Goal: Task Accomplishment & Management: Manage account settings

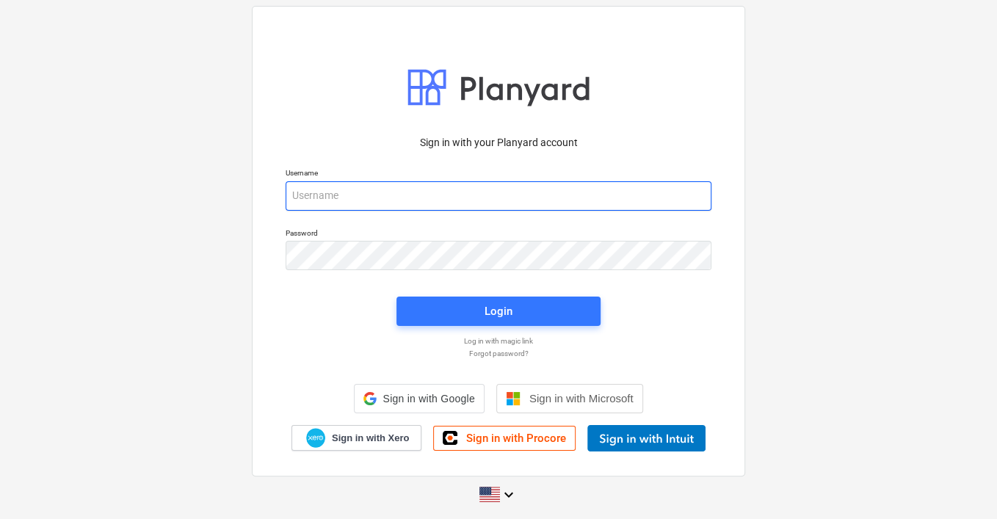
type input "[EMAIL_ADDRESS][PERSON_NAME][DOMAIN_NAME]"
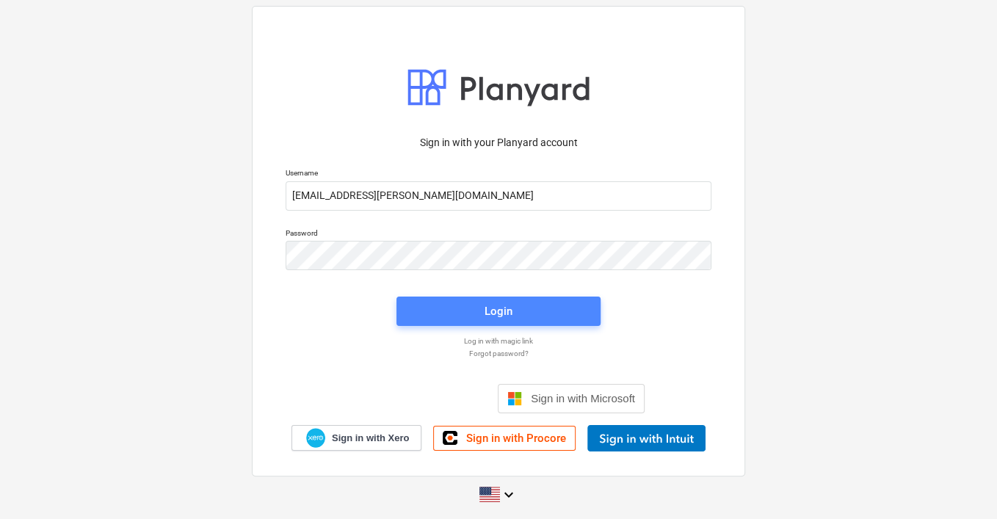
click at [529, 317] on span "Login" at bounding box center [498, 311] width 169 height 19
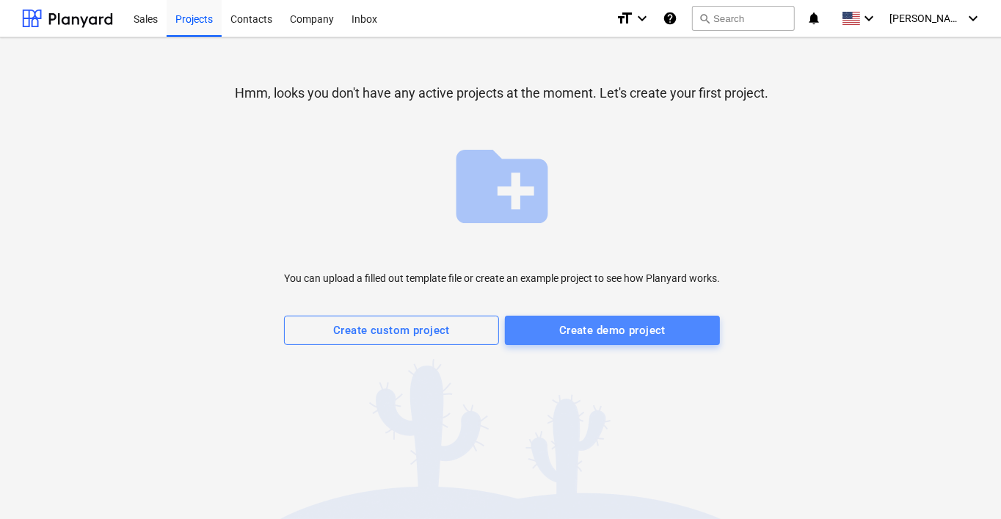
click at [545, 327] on span "Create demo project" at bounding box center [612, 330] width 183 height 19
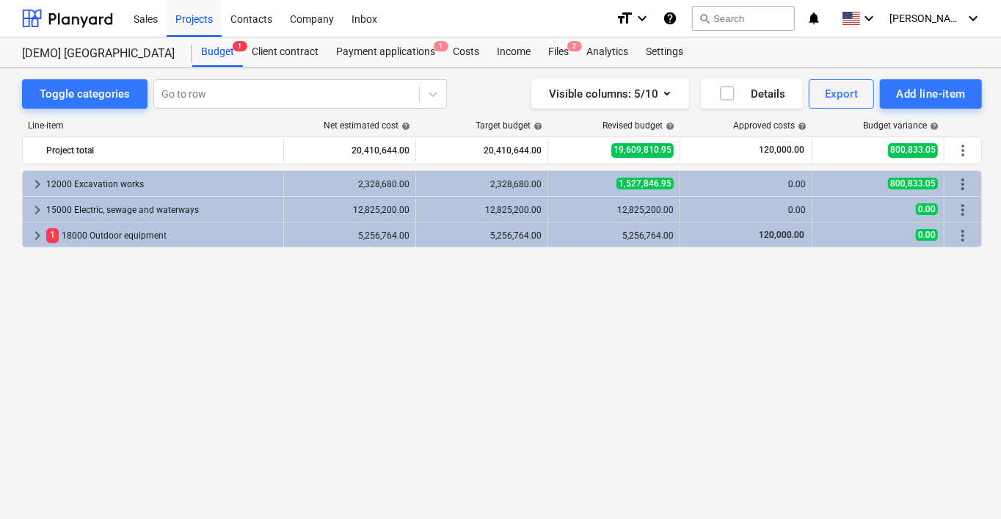
click at [485, 179] on div "2,328,680.00" at bounding box center [482, 184] width 120 height 10
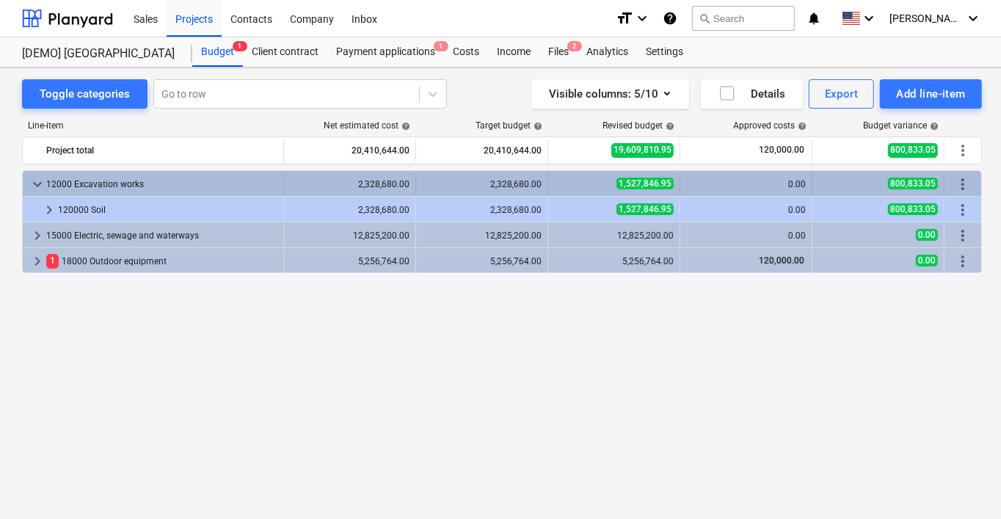
click at [499, 181] on div "2,328,680.00" at bounding box center [482, 184] width 120 height 10
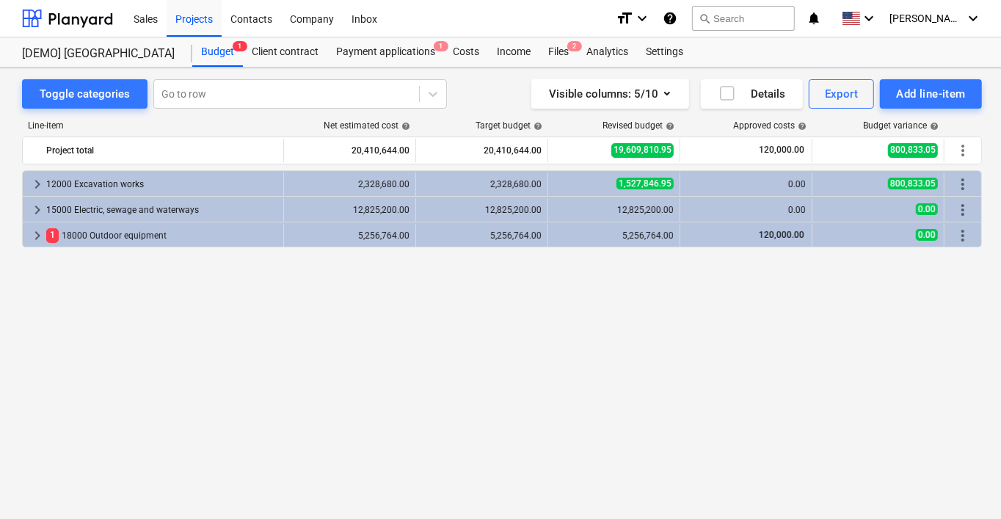
click at [499, 181] on div "2,328,680.00" at bounding box center [482, 184] width 120 height 10
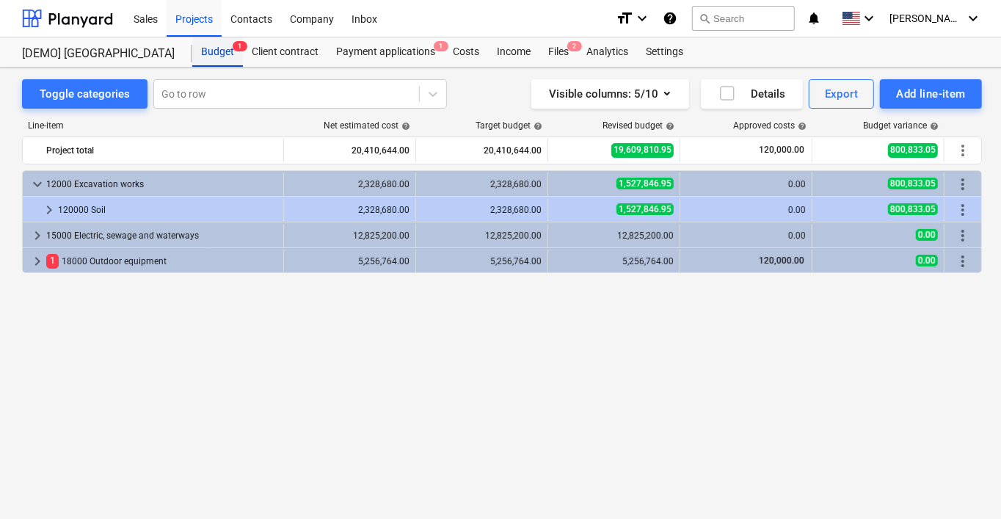
click at [218, 48] on div "Budget 1" at bounding box center [217, 51] width 51 height 29
click at [302, 51] on div "Client contract" at bounding box center [285, 51] width 84 height 29
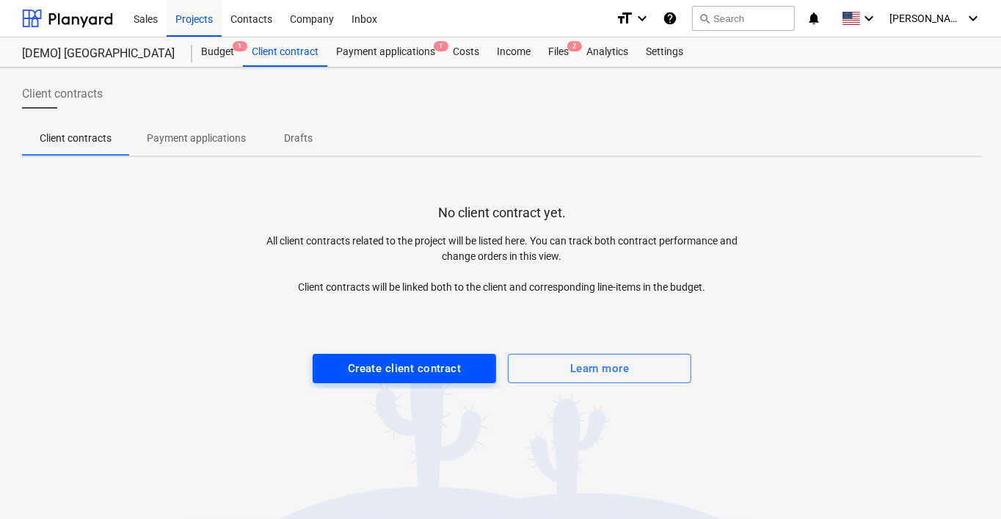
click at [384, 367] on div "Create client contract" at bounding box center [404, 368] width 113 height 19
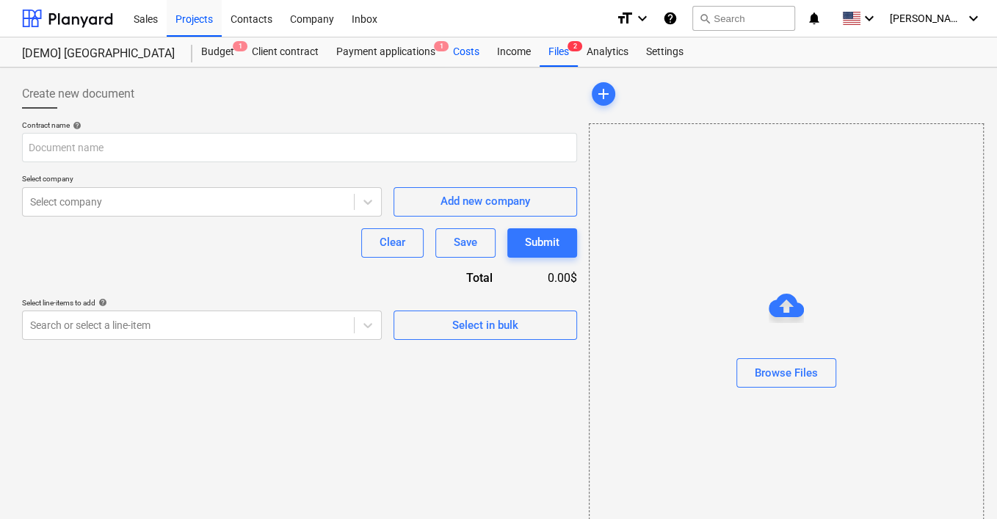
click at [463, 50] on div "Costs" at bounding box center [466, 51] width 44 height 29
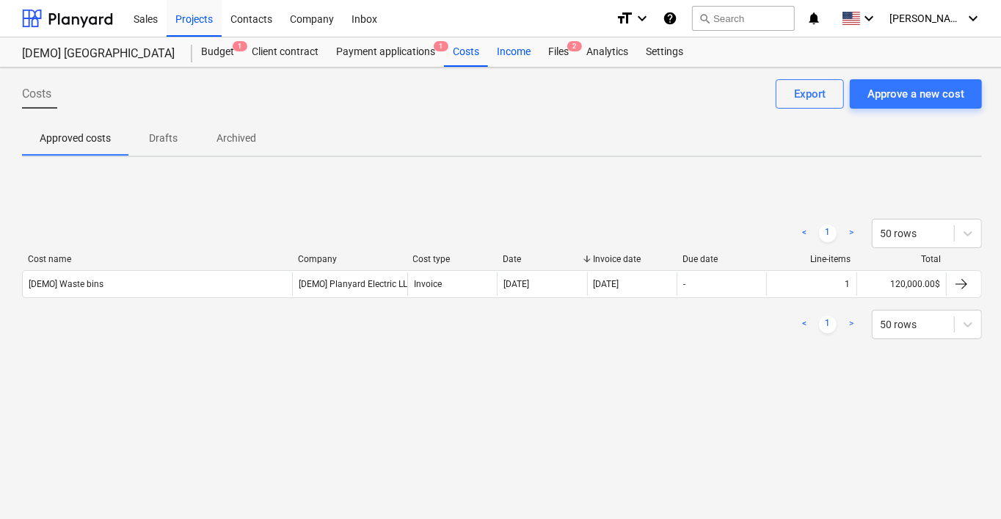
click at [513, 51] on div "Income" at bounding box center [513, 51] width 51 height 29
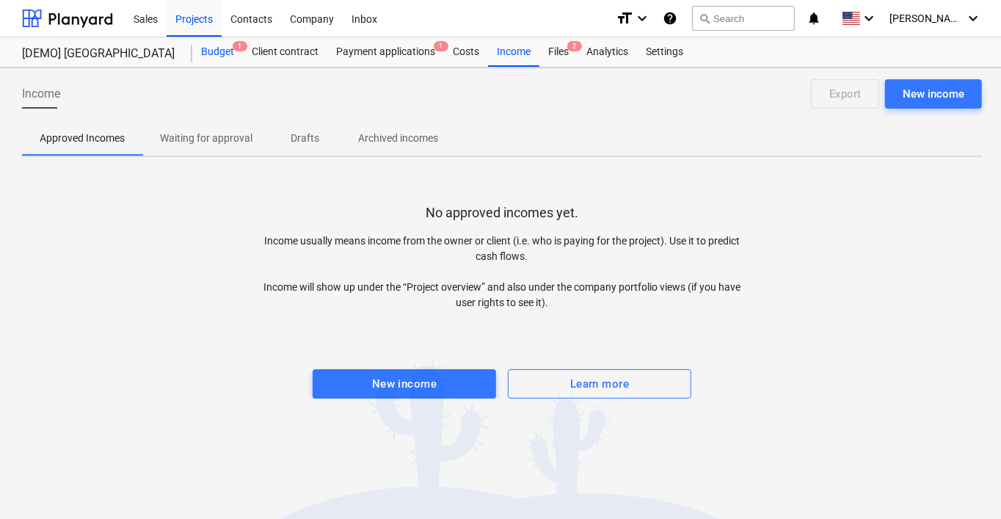
click at [214, 50] on div "Budget 1" at bounding box center [217, 51] width 51 height 29
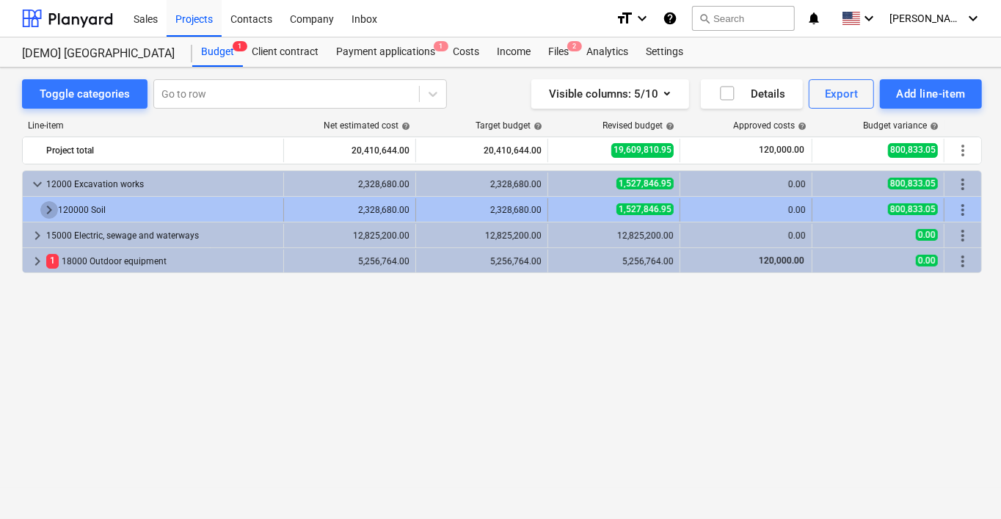
click at [45, 209] on span "keyboard_arrow_right" at bounding box center [49, 210] width 18 height 18
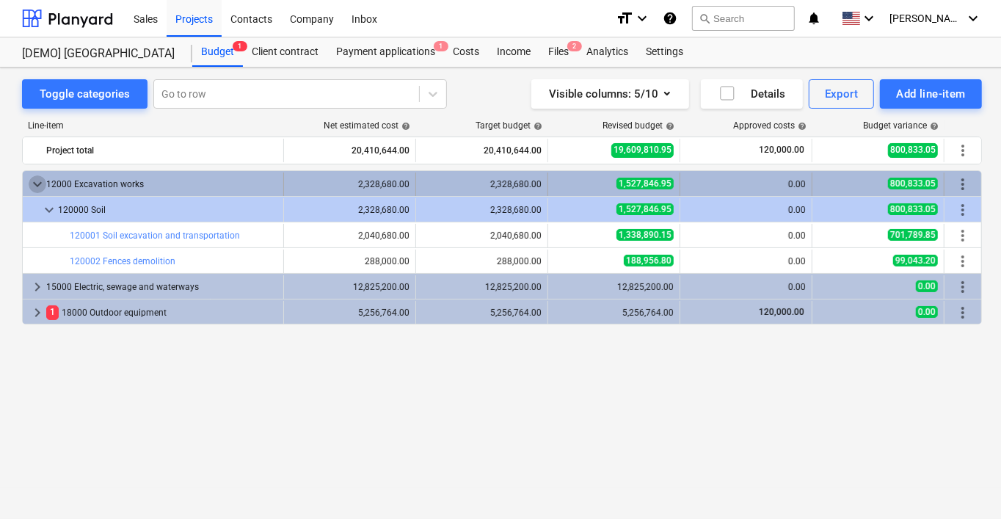
click at [35, 186] on span "keyboard_arrow_down" at bounding box center [38, 184] width 18 height 18
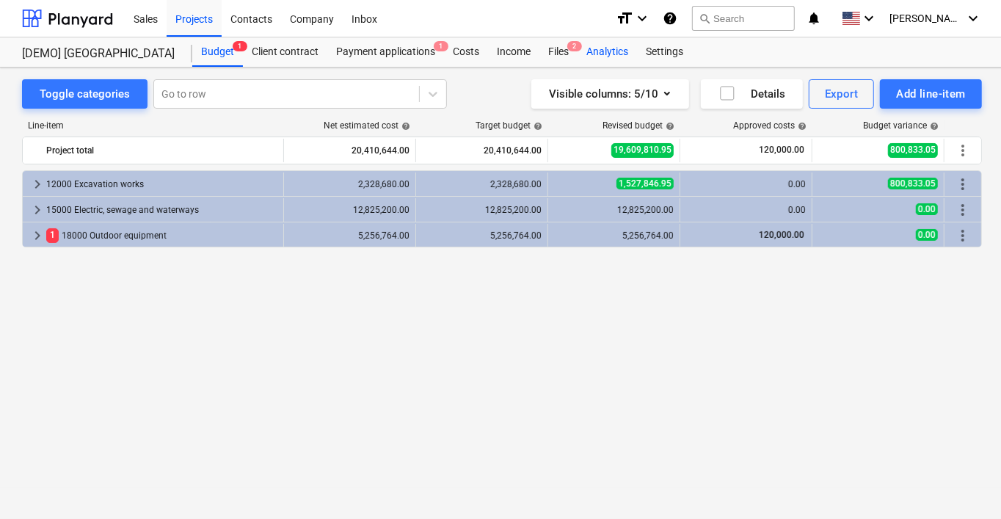
click at [618, 57] on div "Analytics" at bounding box center [607, 51] width 59 height 29
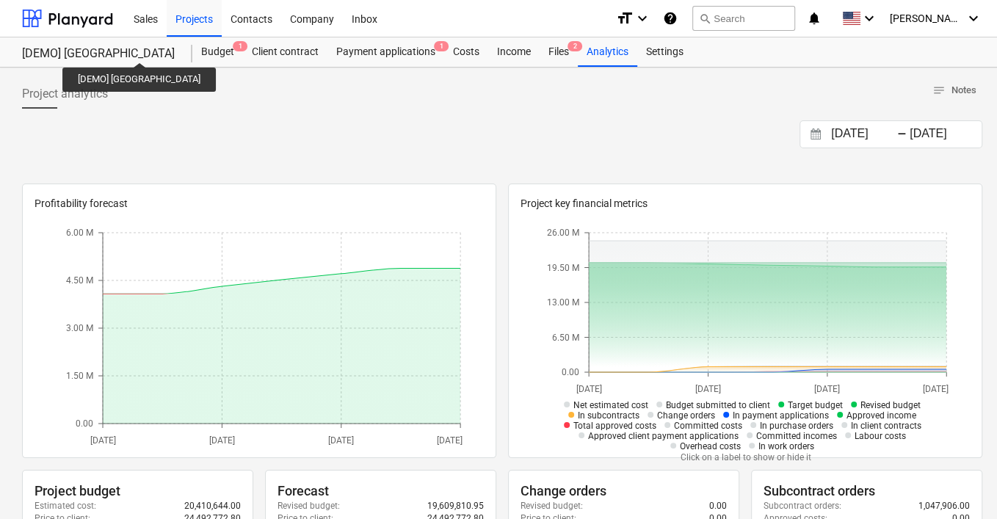
click at [136, 50] on div "[DEMO] [GEOGRAPHIC_DATA]" at bounding box center [98, 53] width 153 height 15
click at [166, 54] on div "[DEMO] [GEOGRAPHIC_DATA]" at bounding box center [98, 53] width 153 height 15
click at [131, 53] on div "[DEMO] [GEOGRAPHIC_DATA]" at bounding box center [98, 53] width 153 height 15
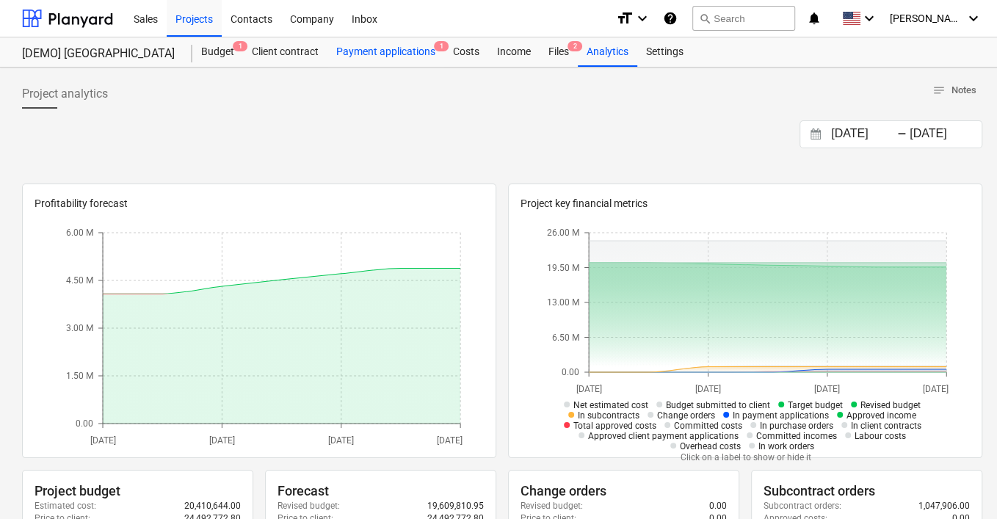
click at [377, 47] on div "Payment applications 1" at bounding box center [385, 51] width 117 height 29
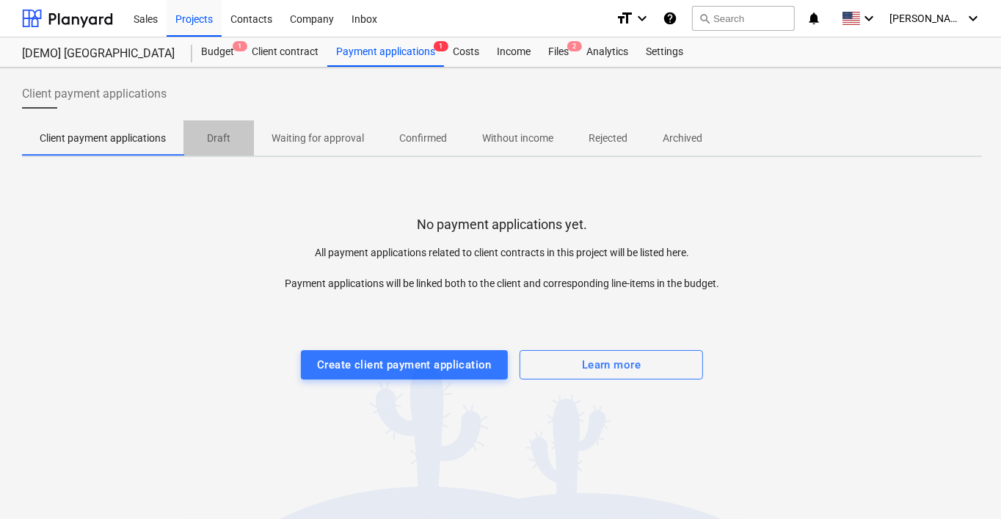
click at [220, 142] on p "Draft" at bounding box center [218, 138] width 35 height 15
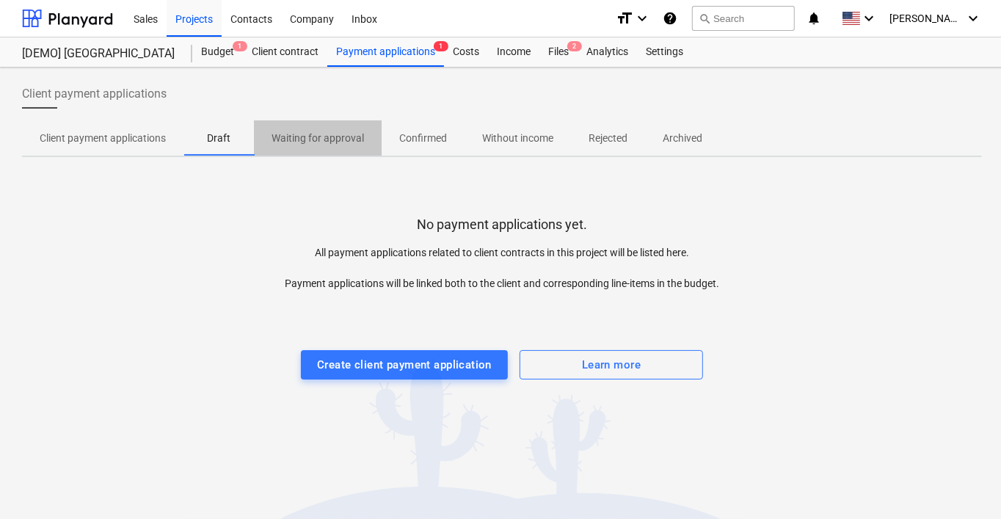
click at [336, 134] on p "Waiting for approval" at bounding box center [318, 138] width 93 height 15
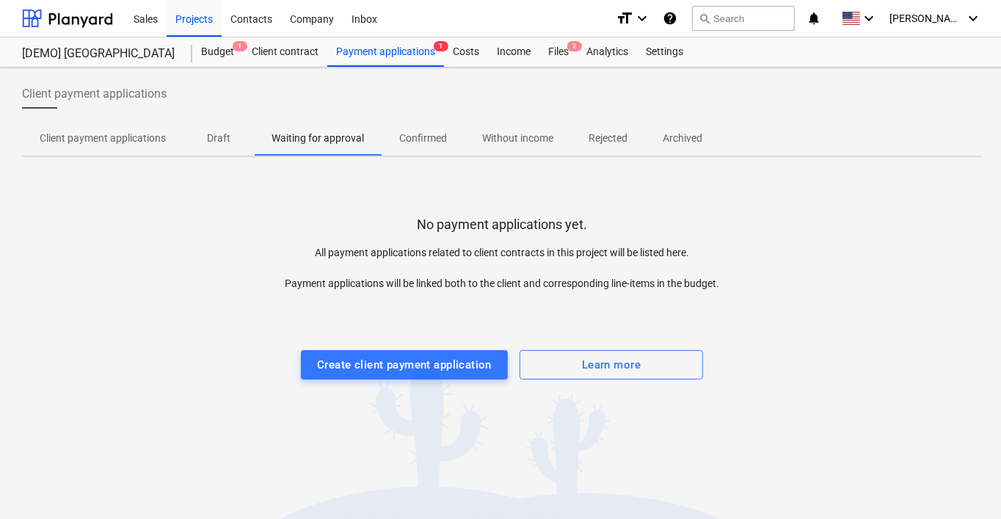
click at [457, 140] on span "Confirmed" at bounding box center [423, 138] width 83 height 24
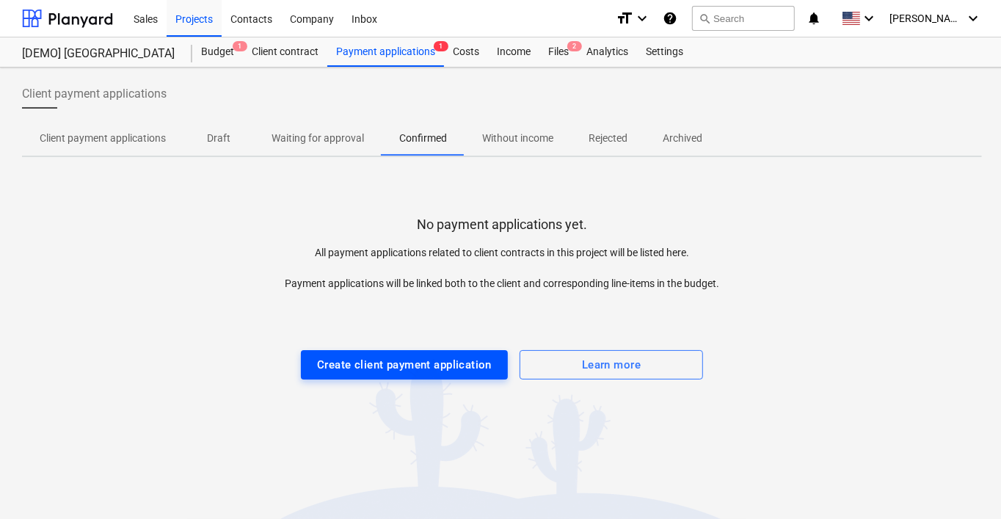
click at [471, 369] on div "Create client payment application" at bounding box center [404, 364] width 175 height 19
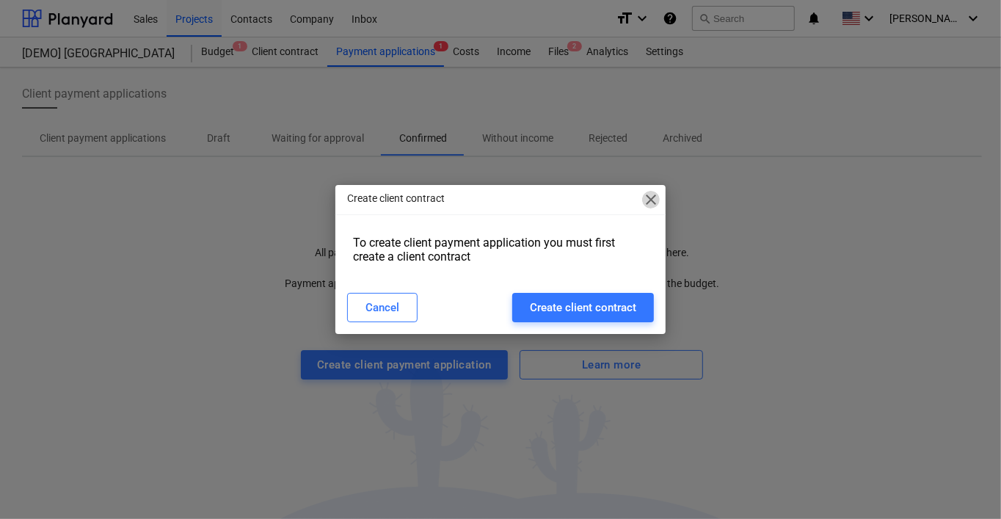
click at [659, 197] on span "close" at bounding box center [651, 200] width 18 height 18
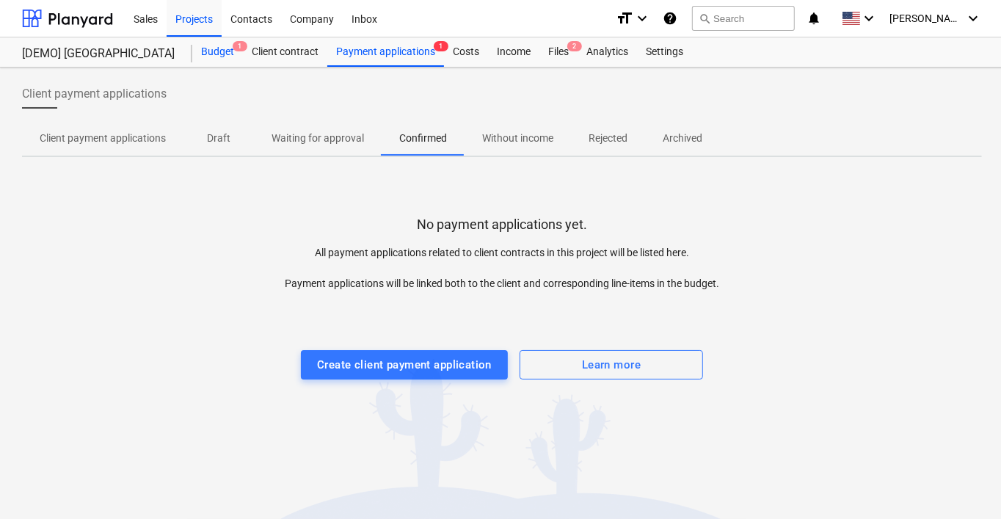
click at [227, 55] on div "Budget 1" at bounding box center [217, 51] width 51 height 29
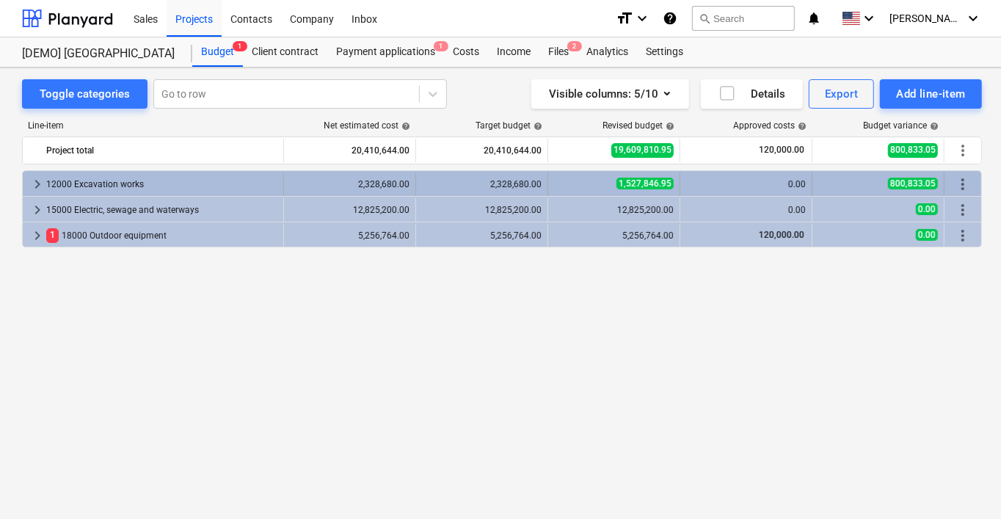
click at [33, 189] on span "keyboard_arrow_right" at bounding box center [38, 184] width 18 height 18
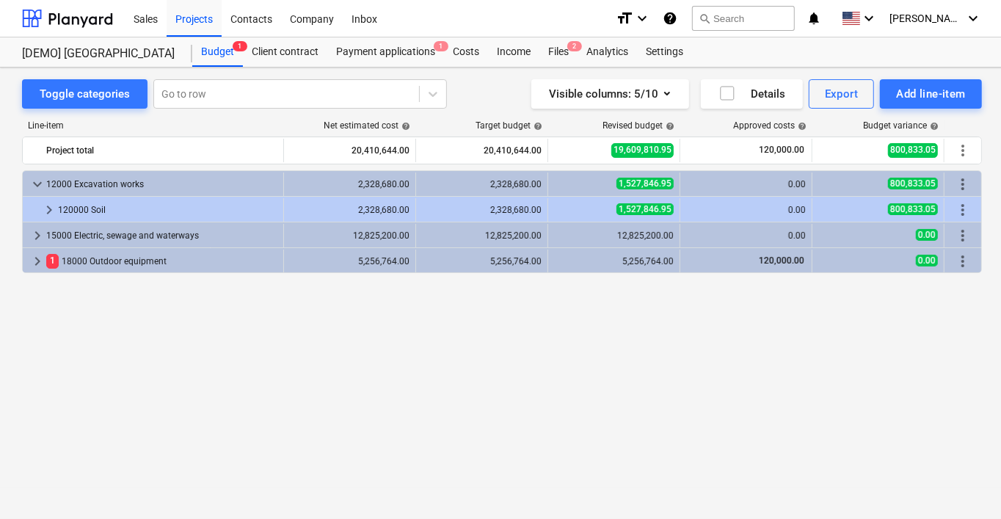
click at [33, 189] on span "keyboard_arrow_down" at bounding box center [38, 184] width 18 height 18
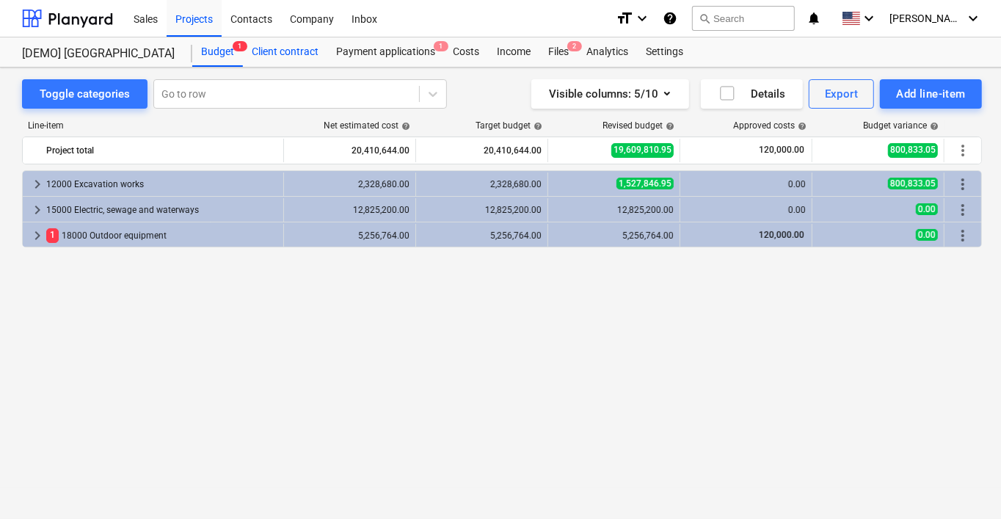
click at [309, 49] on div "Client contract" at bounding box center [285, 51] width 84 height 29
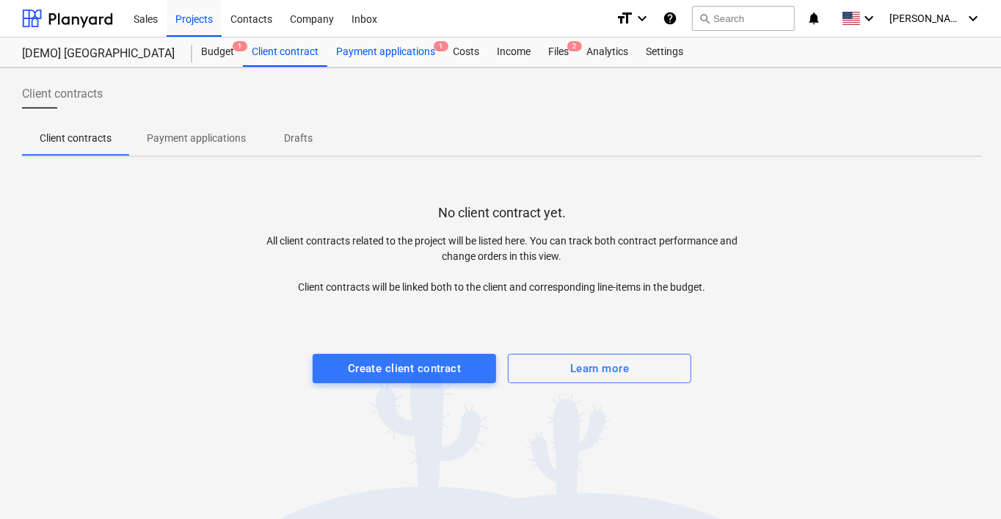
click at [386, 48] on div "Payment applications 1" at bounding box center [385, 51] width 117 height 29
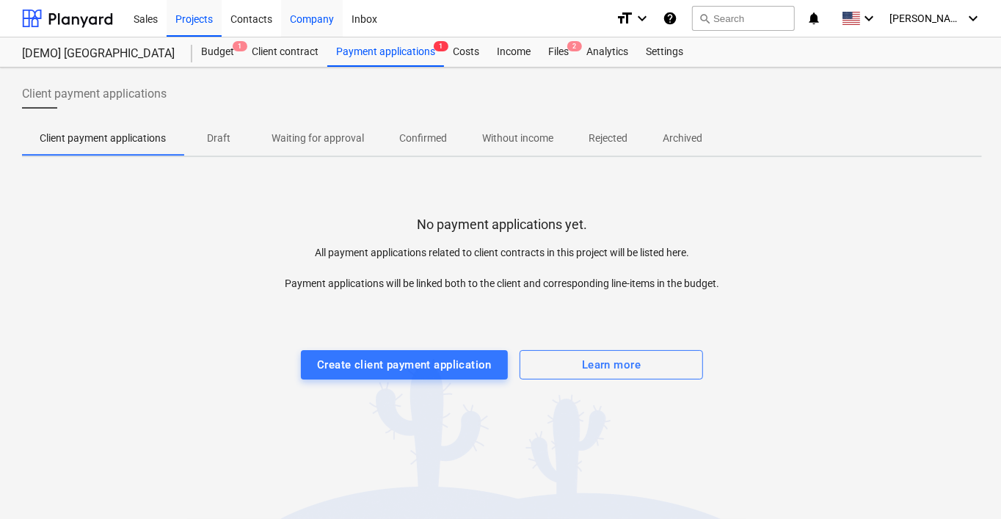
click at [310, 18] on div "Company" at bounding box center [312, 17] width 62 height 37
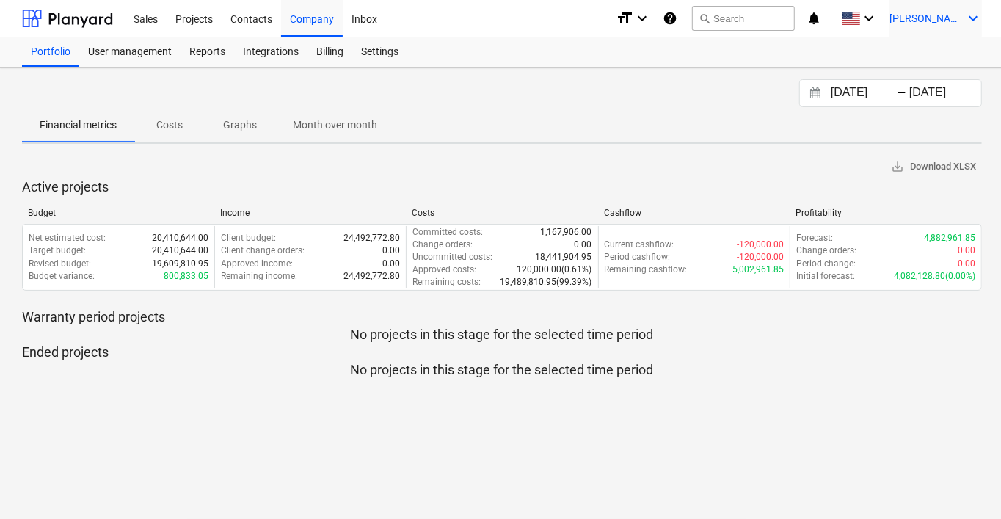
click at [963, 17] on span "[PERSON_NAME]" at bounding box center [926, 18] width 73 height 12
click at [148, 20] on div at bounding box center [500, 259] width 1001 height 519
click at [148, 20] on div "Sales" at bounding box center [146, 17] width 42 height 37
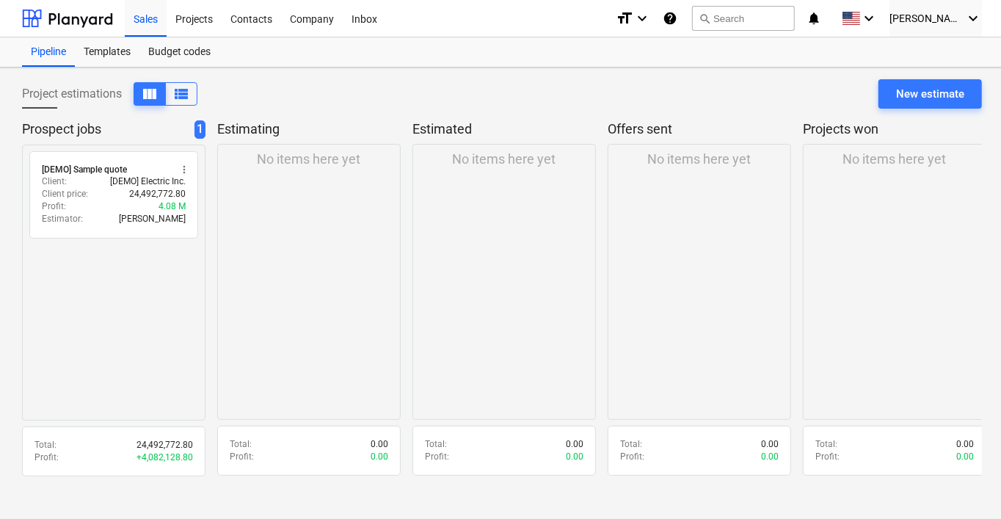
click at [350, 256] on div "No items here yet" at bounding box center [309, 282] width 184 height 276
click at [129, 322] on div "radio_button_unchecked [DEMO] Sample quote more_vert Client : [DEMO] Electric I…" at bounding box center [114, 283] width 184 height 276
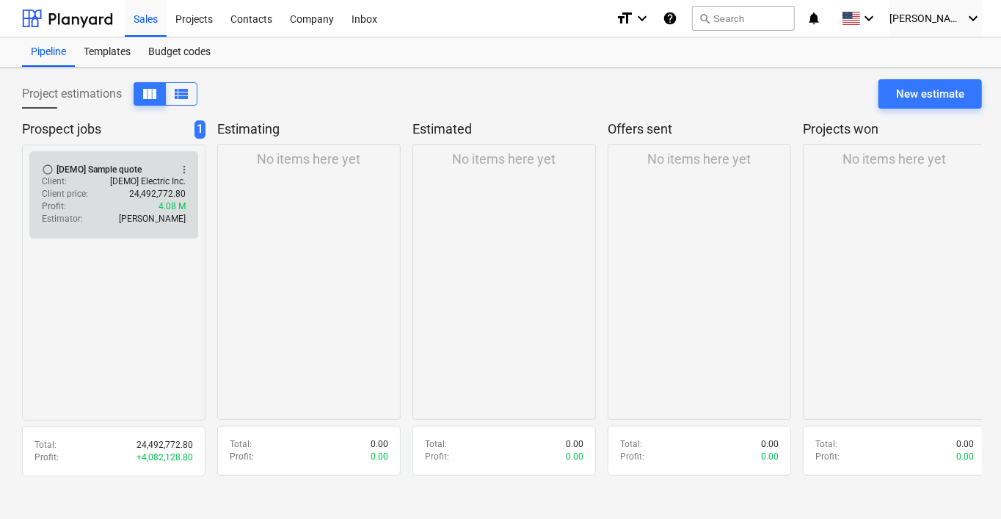
click at [134, 213] on p "[PERSON_NAME]" at bounding box center [152, 219] width 67 height 12
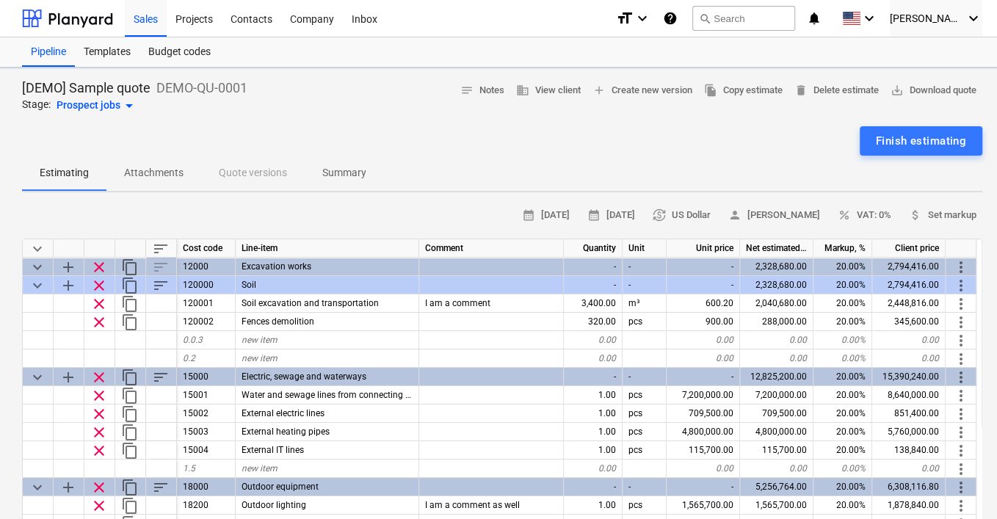
type textarea "x"
click at [446, 139] on div "Finish estimating" at bounding box center [502, 140] width 960 height 29
click at [971, 15] on icon "keyboard_arrow_down" at bounding box center [974, 19] width 18 height 18
click at [920, 61] on div "Settings" at bounding box center [938, 57] width 88 height 23
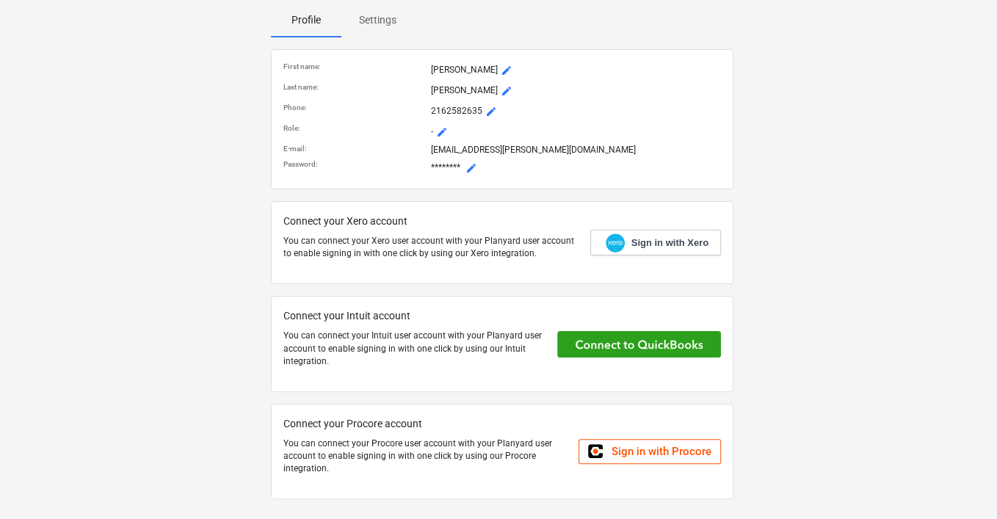
scroll to position [142, 0]
click at [646, 343] on button at bounding box center [639, 344] width 164 height 26
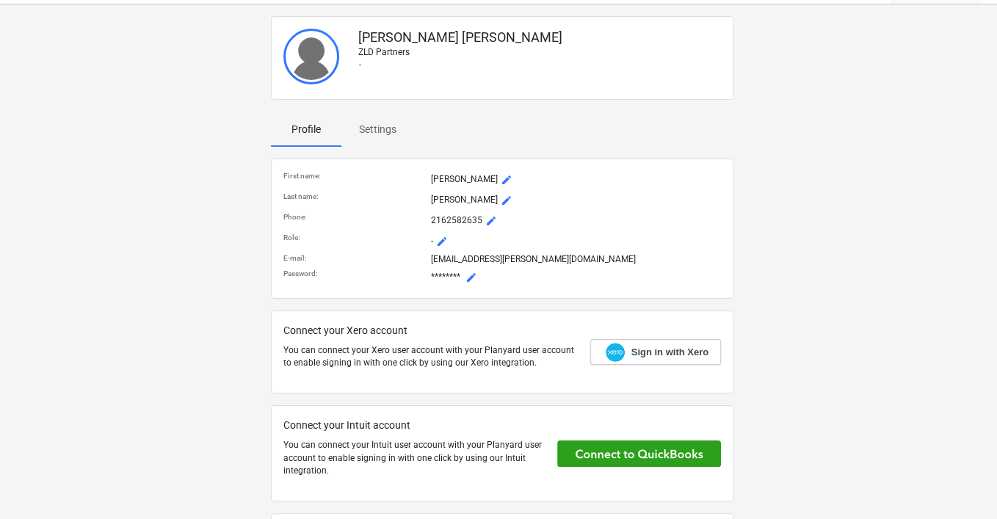
scroll to position [0, 0]
